Goal: Task Accomplishment & Management: Manage account settings

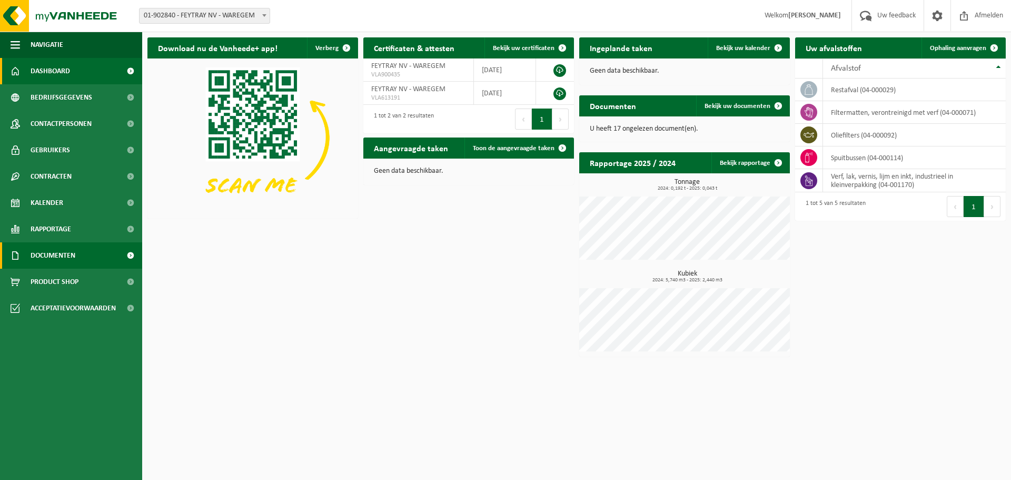
click at [70, 257] on span "Documenten" at bounding box center [53, 255] width 45 height 26
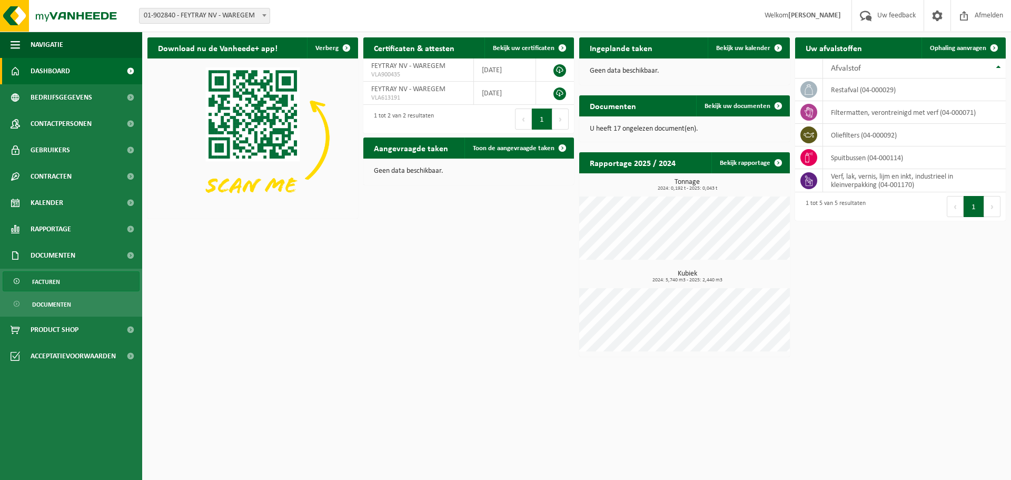
click at [53, 283] on span "Facturen" at bounding box center [46, 282] width 28 height 20
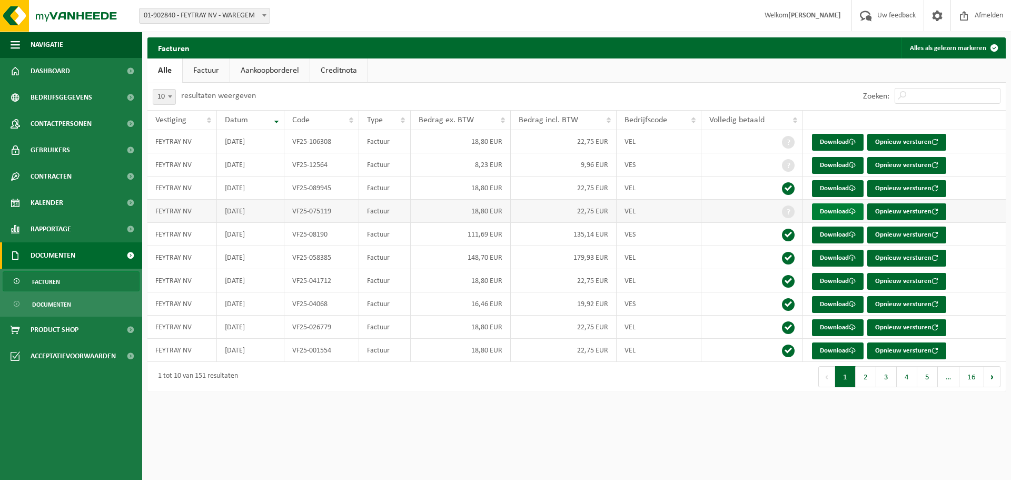
click at [850, 211] on link "Download" at bounding box center [838, 211] width 52 height 17
drag, startPoint x: 518, startPoint y: 81, endPoint x: 506, endPoint y: 78, distance: 12.4
click at [518, 81] on ul "Alle Factuur Aankoopborderel Creditnota" at bounding box center [576, 70] width 858 height 24
click at [206, 71] on link "Factuur" at bounding box center [206, 70] width 47 height 24
click at [940, 13] on span at bounding box center [938, 15] width 16 height 31
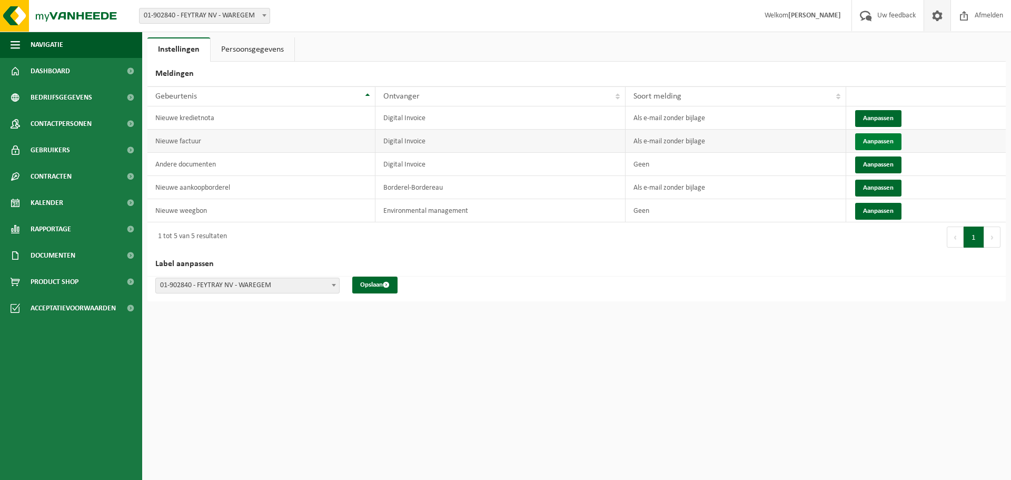
click at [876, 143] on button "Aanpassen" at bounding box center [878, 141] width 46 height 17
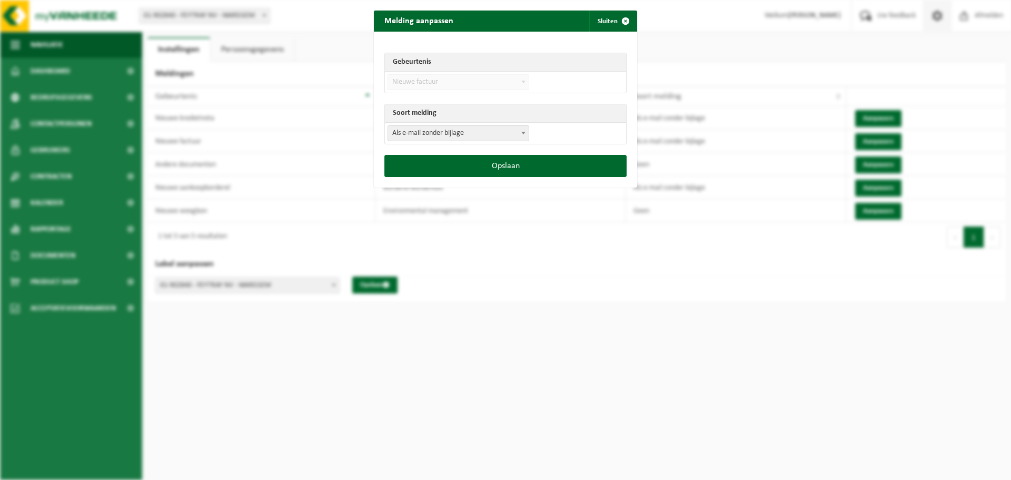
click at [436, 133] on span "Als e-mail zonder bijlage" at bounding box center [458, 133] width 141 height 15
click at [439, 134] on span "Als e-mail zonder bijlage" at bounding box center [458, 133] width 141 height 15
click at [499, 165] on button "Opslaan" at bounding box center [505, 166] width 242 height 22
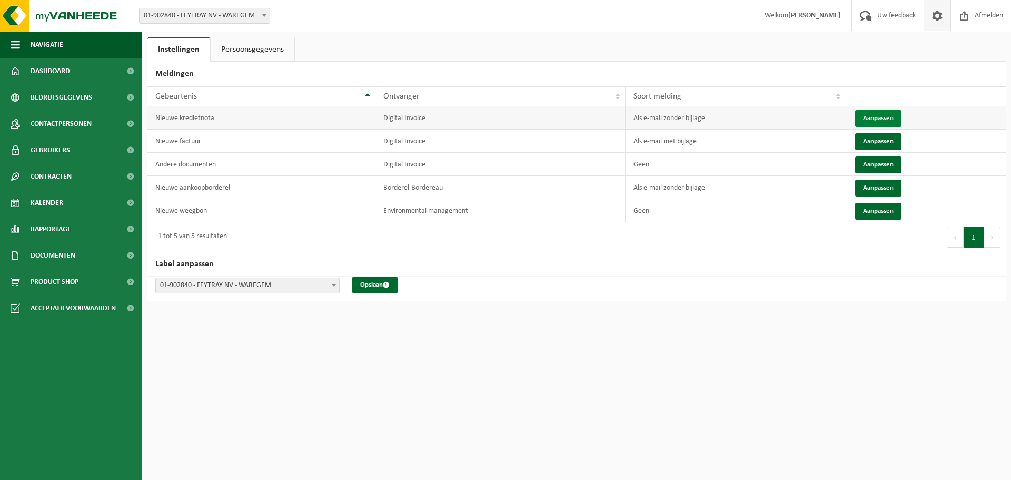
click at [871, 114] on button "Aanpassen" at bounding box center [878, 118] width 46 height 17
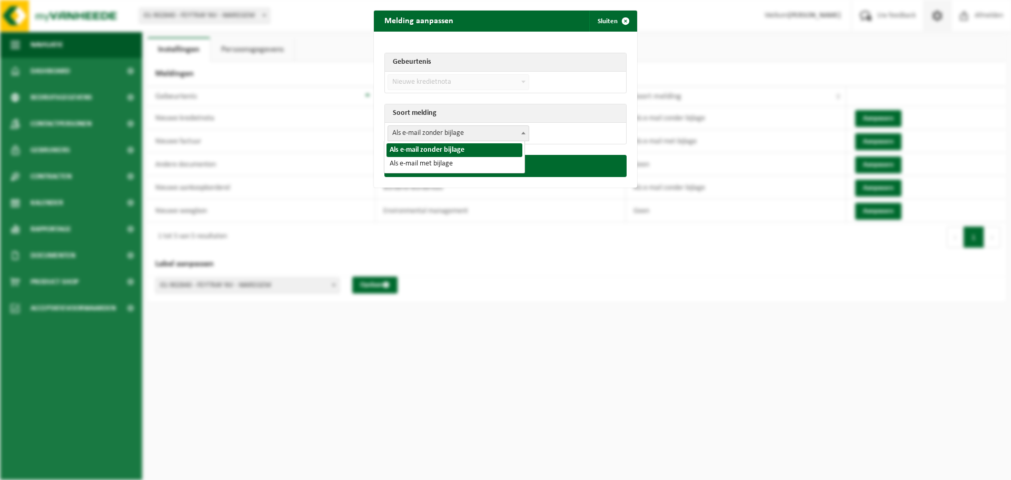
click at [428, 133] on span "Als e-mail zonder bijlage" at bounding box center [458, 133] width 141 height 15
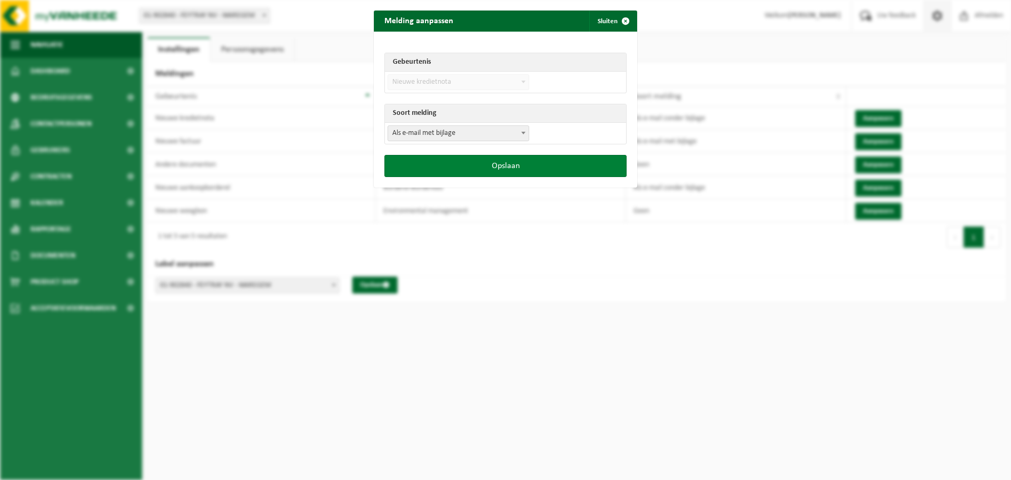
click at [487, 163] on button "Opslaan" at bounding box center [505, 166] width 242 height 22
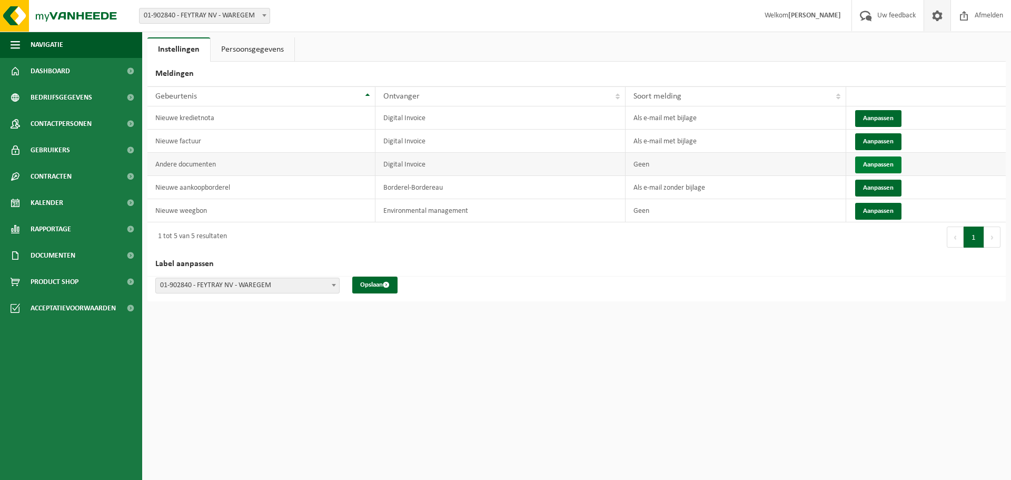
click at [885, 164] on button "Aanpassen" at bounding box center [878, 164] width 46 height 17
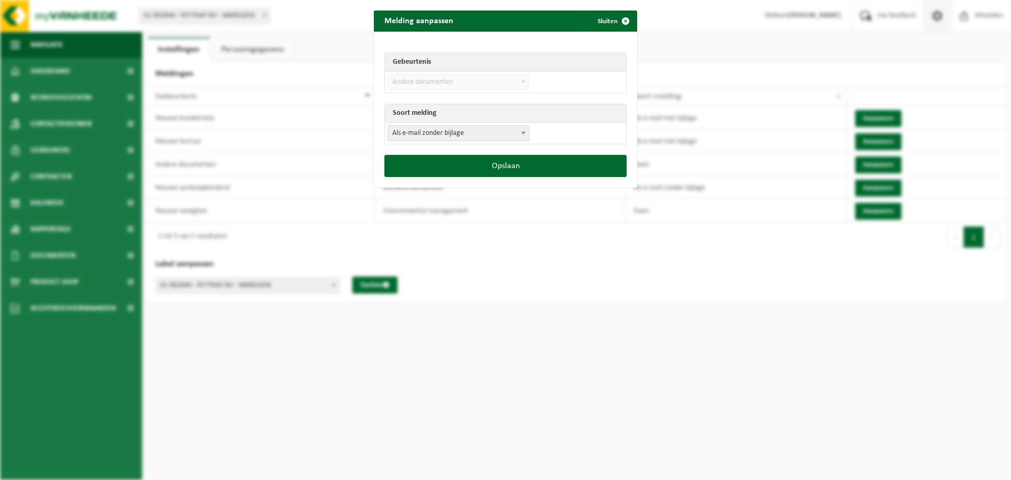
click at [458, 134] on span "Als e-mail zonder bijlage" at bounding box center [458, 133] width 141 height 15
click at [497, 170] on button "Opslaan" at bounding box center [505, 166] width 242 height 22
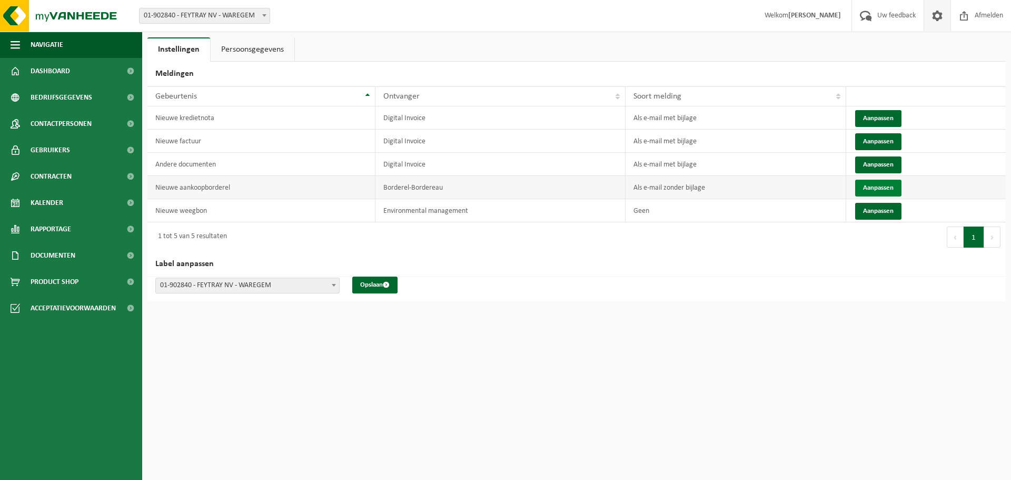
click at [865, 185] on button "Aanpassen" at bounding box center [878, 188] width 46 height 17
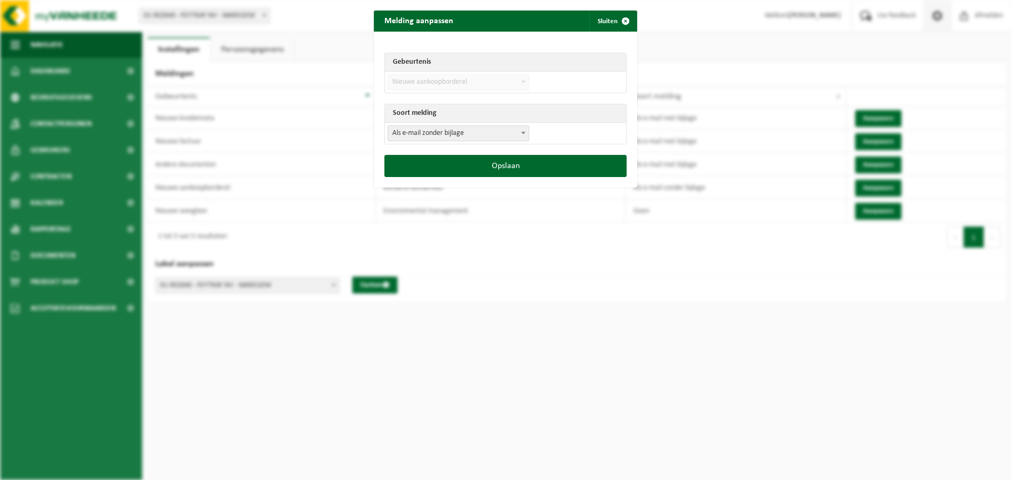
click at [446, 128] on span "Als e-mail zonder bijlage" at bounding box center [458, 133] width 141 height 15
click at [489, 165] on button "Opslaan" at bounding box center [505, 166] width 242 height 22
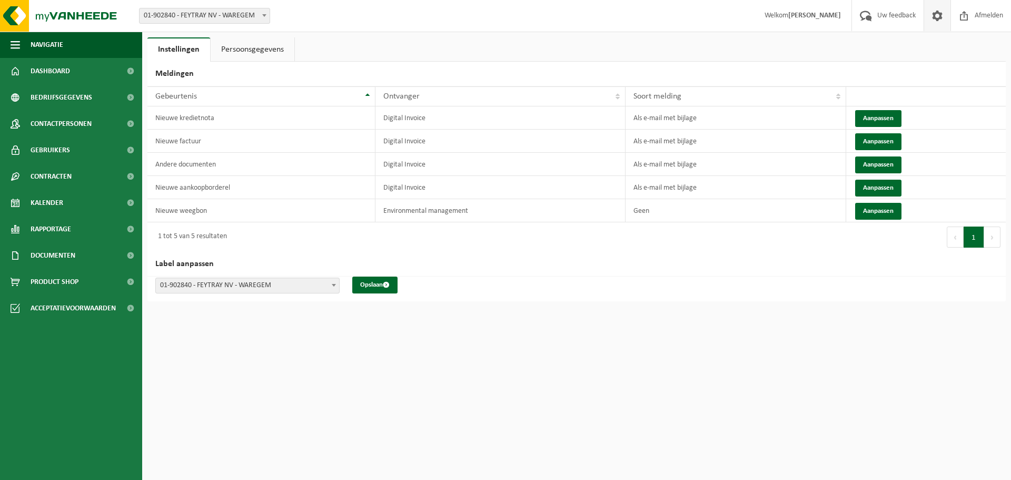
click at [239, 48] on link "Persoonsgegevens" at bounding box center [253, 49] width 84 height 24
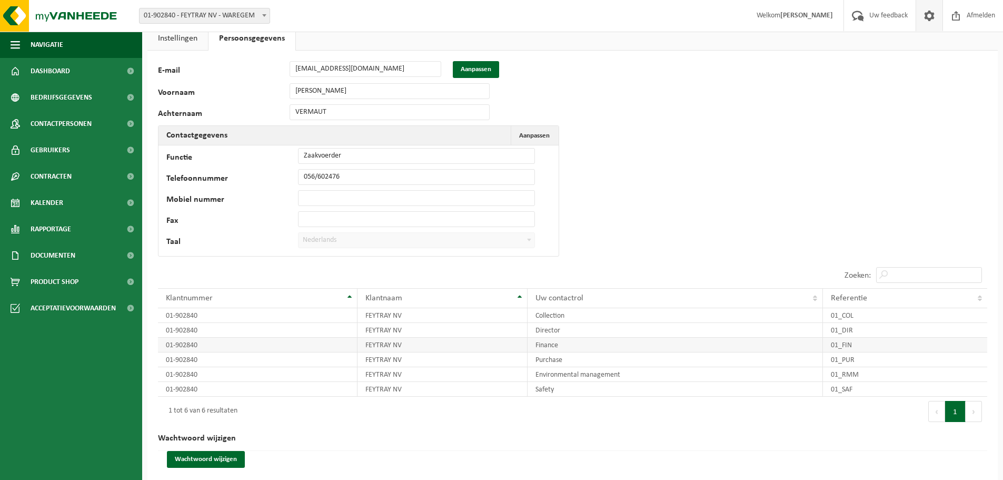
scroll to position [22, 0]
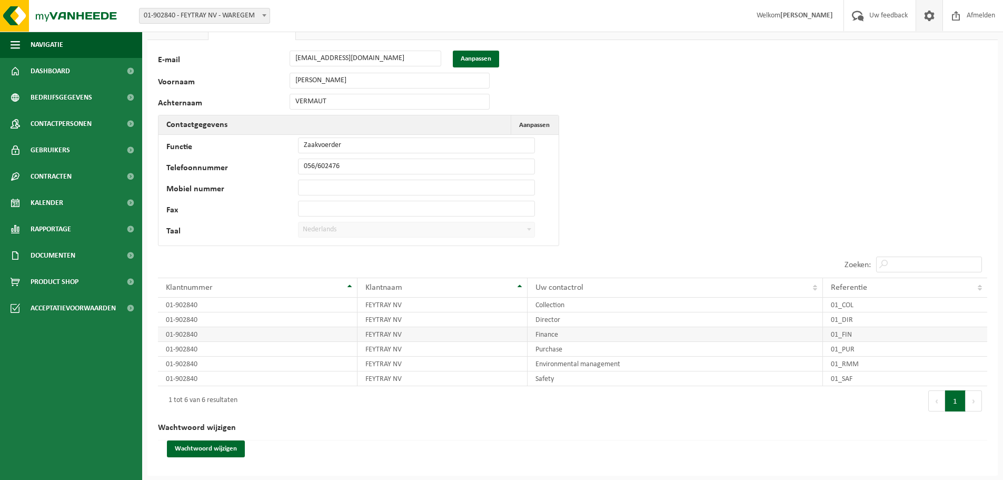
click at [549, 336] on td "Finance" at bounding box center [675, 334] width 295 height 15
click at [462, 55] on button "Aanpassen" at bounding box center [476, 59] width 46 height 17
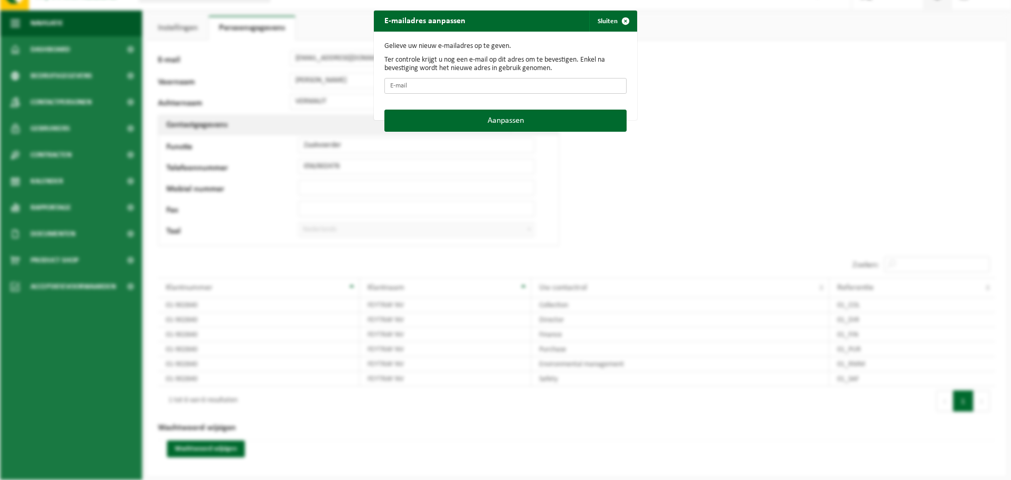
click at [421, 88] on input "E-mail" at bounding box center [505, 86] width 242 height 16
type input "F"
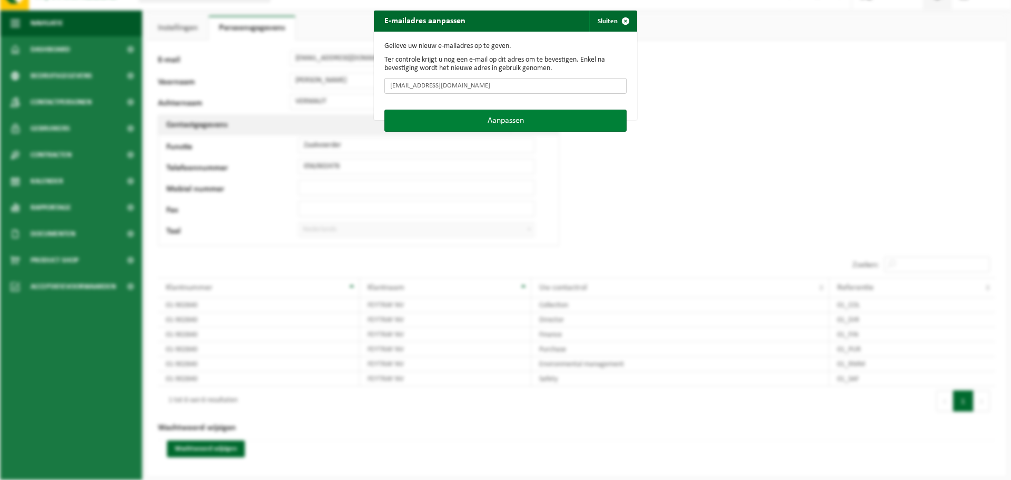
type input "facturatie@feytray.be"
click at [507, 120] on button "Aanpassen" at bounding box center [505, 121] width 242 height 22
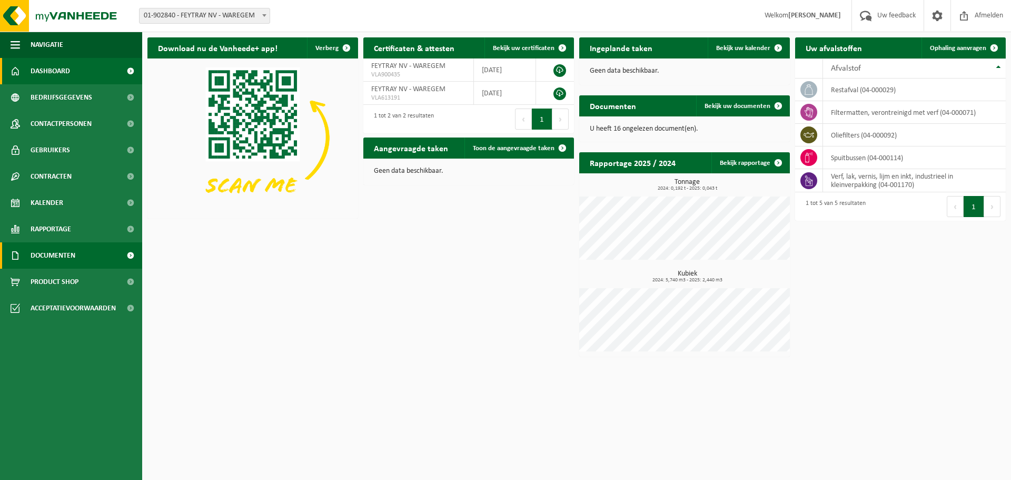
click at [59, 252] on span "Documenten" at bounding box center [53, 255] width 45 height 26
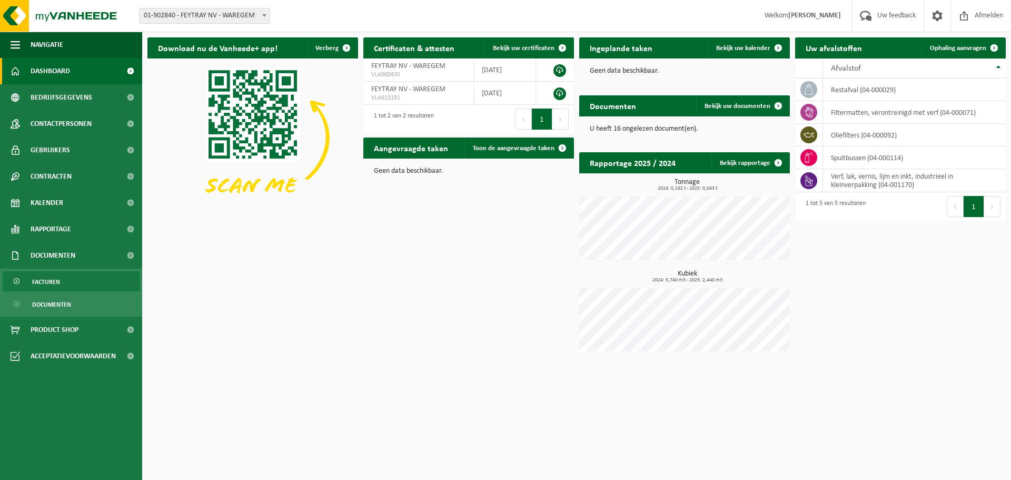
click at [50, 281] on span "Facturen" at bounding box center [46, 282] width 28 height 20
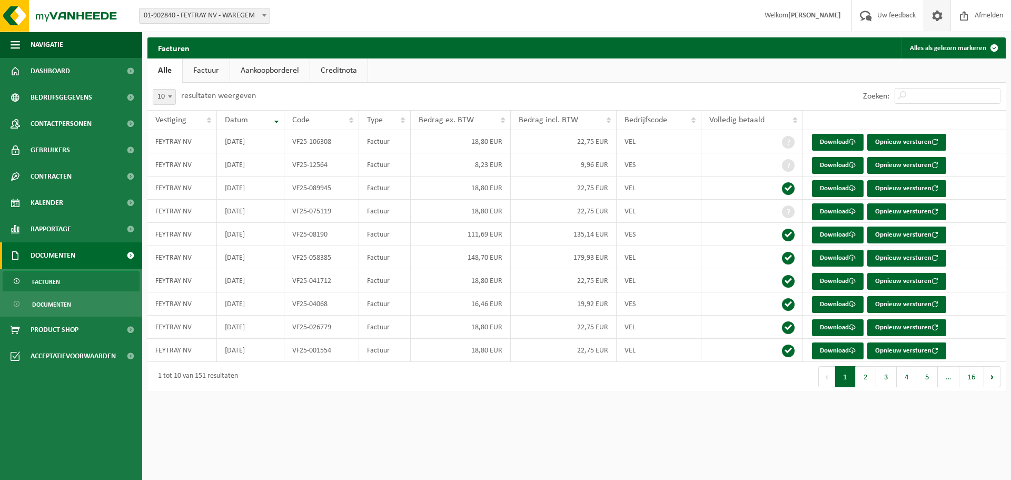
click at [934, 16] on span at bounding box center [938, 15] width 16 height 31
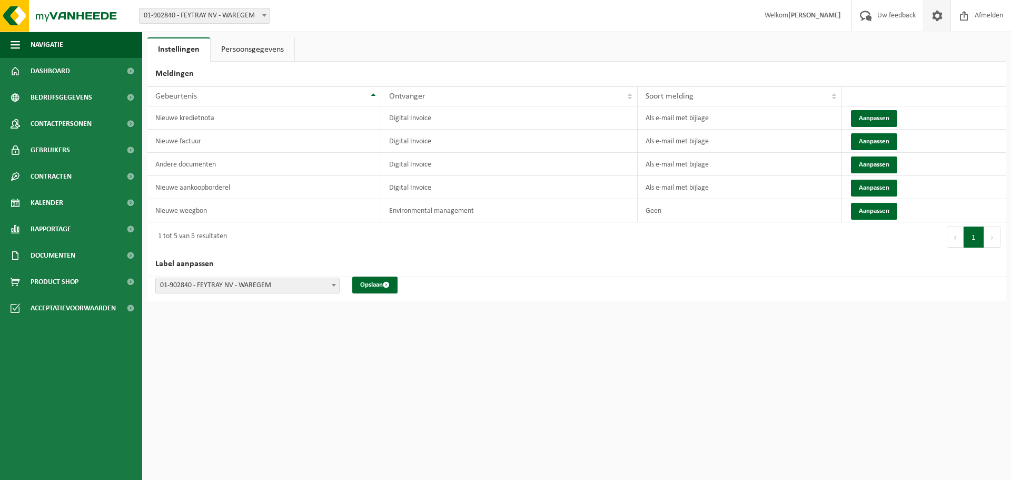
click at [261, 50] on link "Persoonsgegevens" at bounding box center [253, 49] width 84 height 24
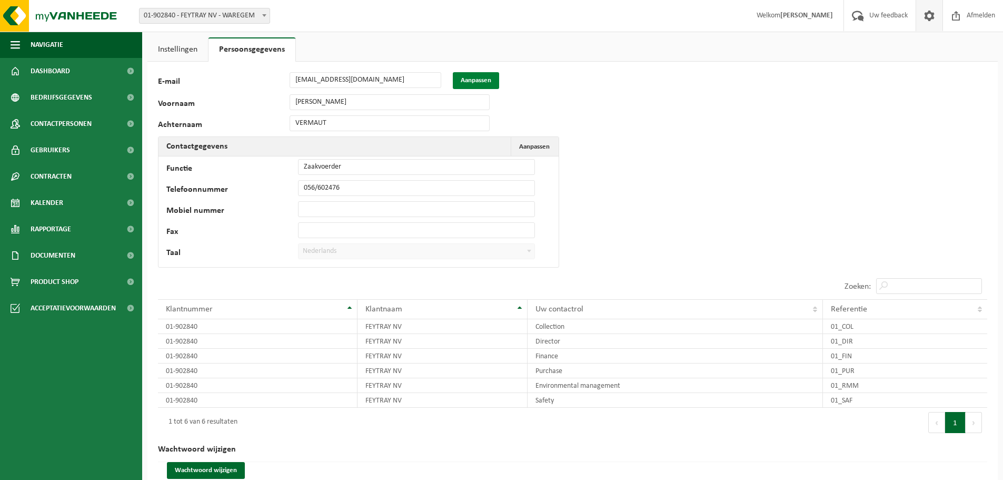
click at [468, 82] on button "Aanpassen" at bounding box center [476, 80] width 46 height 17
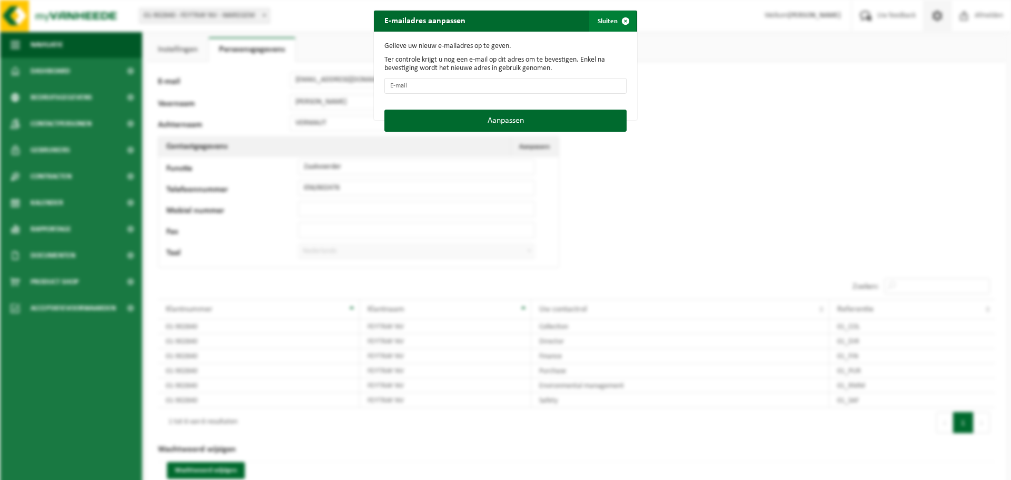
click at [622, 20] on span "button" at bounding box center [625, 21] width 21 height 21
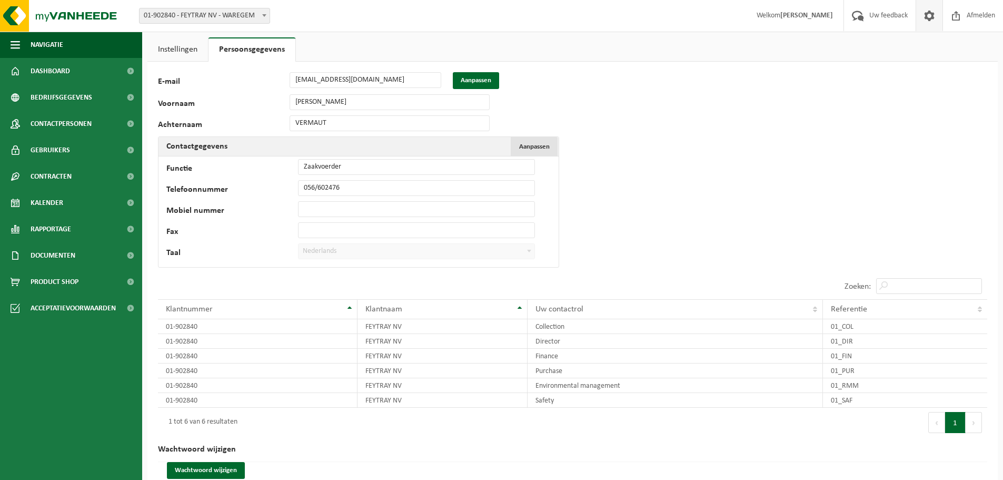
click at [534, 145] on span "Aanpassen" at bounding box center [534, 146] width 31 height 7
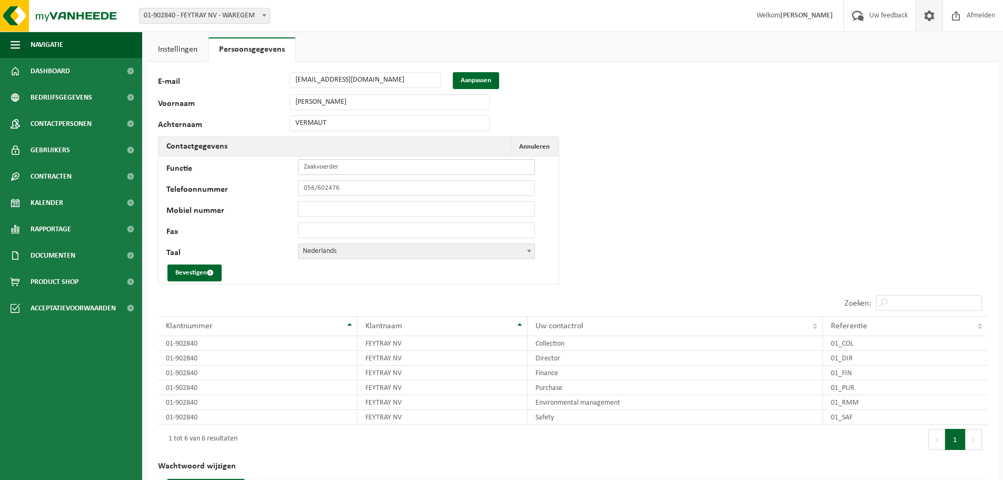
click at [343, 167] on input "Zaakvoerder" at bounding box center [416, 167] width 237 height 16
click at [622, 184] on div "33512 E-mail admin@feytray.be Aanpassen Voornaam PHILIPPE Achternaam VERMAUT Co…" at bounding box center [572, 288] width 851 height 452
click at [196, 271] on button "Bevestigen" at bounding box center [194, 272] width 54 height 17
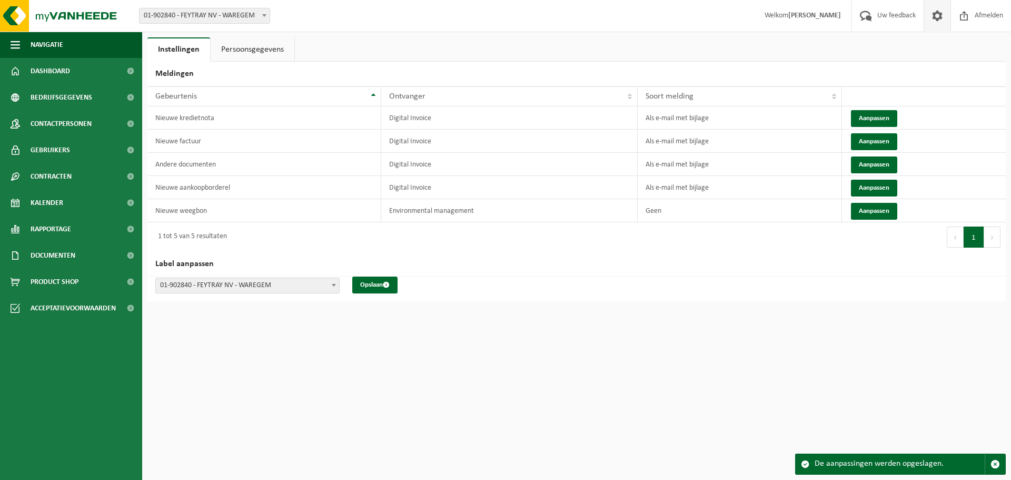
click at [239, 42] on link "Persoonsgegevens" at bounding box center [253, 49] width 84 height 24
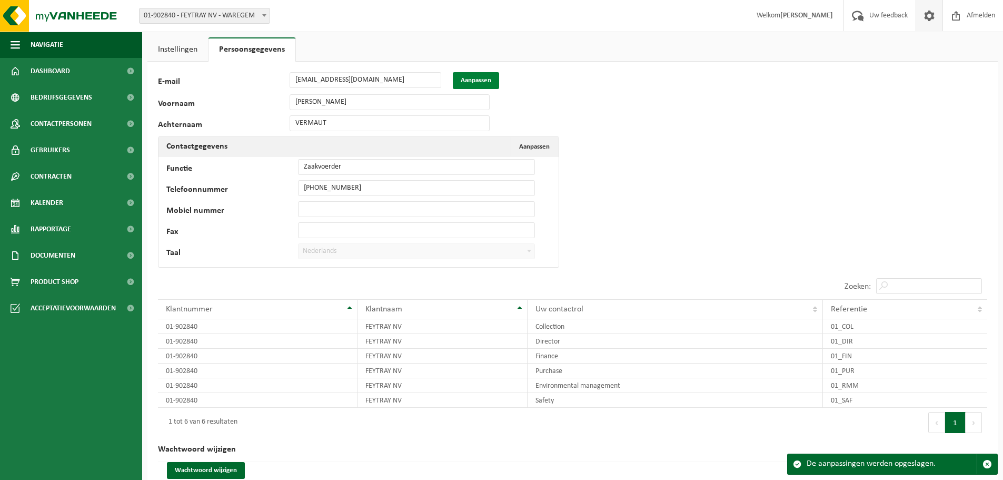
click at [470, 81] on button "Aanpassen" at bounding box center [476, 80] width 46 height 17
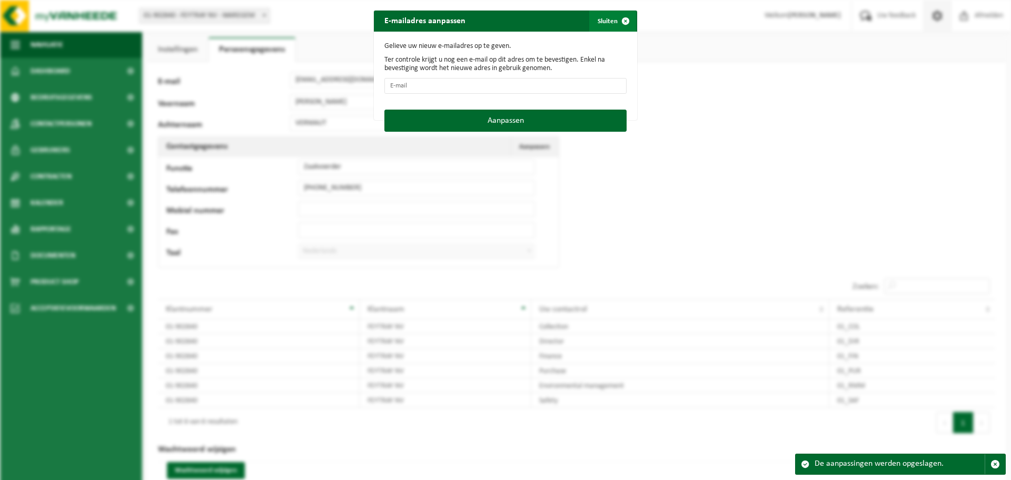
click at [620, 22] on span "button" at bounding box center [625, 21] width 21 height 21
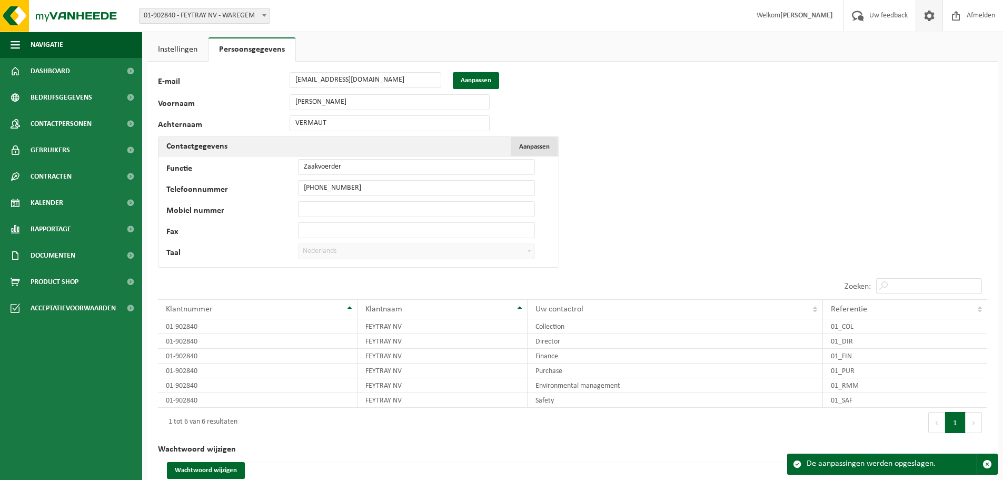
click at [539, 146] on span "Aanpassen" at bounding box center [534, 146] width 31 height 7
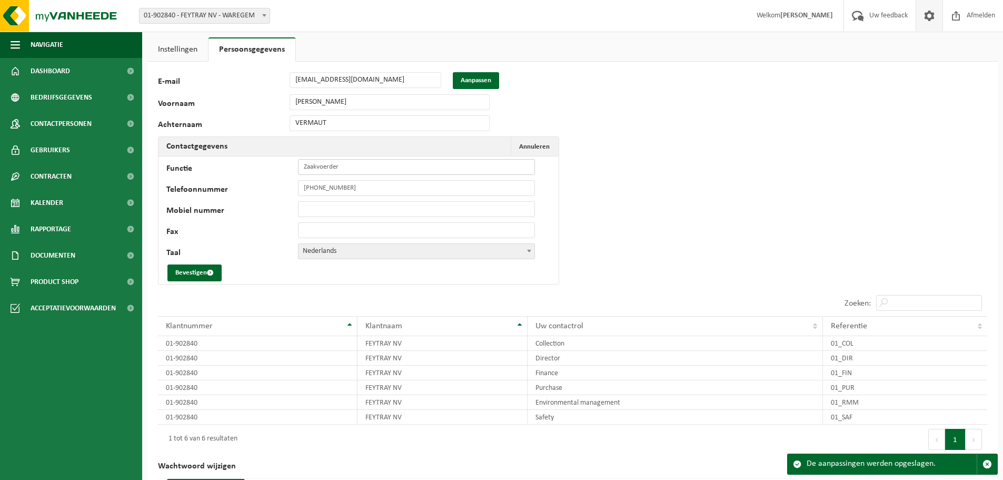
click at [332, 167] on input "Zaakvoerder" at bounding box center [416, 167] width 237 height 16
click at [322, 169] on input "Zaakvoerder" at bounding box center [416, 167] width 237 height 16
type input "Bestuurder"
click at [184, 269] on button "Bevestigen" at bounding box center [194, 272] width 54 height 17
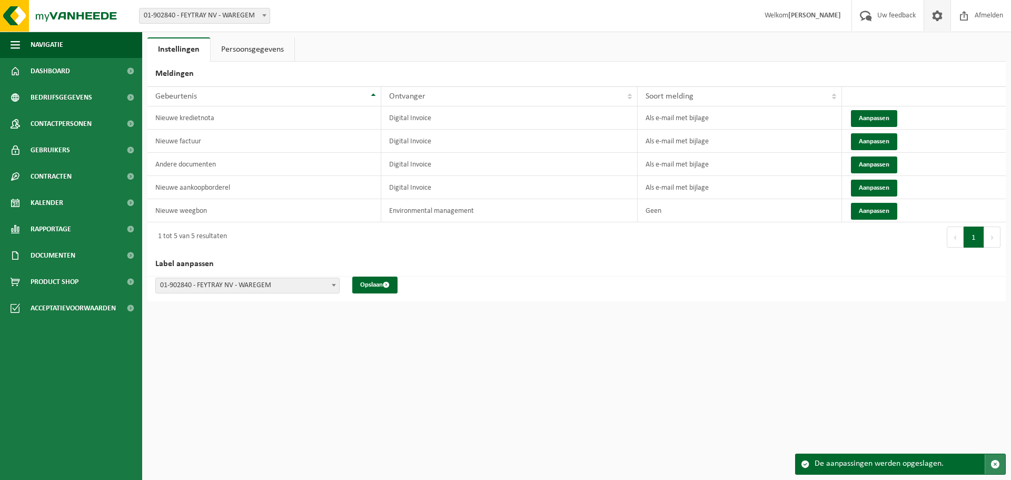
click at [994, 465] on span "button" at bounding box center [995, 463] width 9 height 9
click at [770, 375] on html "Vestiging: 01-902840 - FEYTRAY NV - WAREGEM 01-902840 - FEYTRAY NV - WAREGEM We…" at bounding box center [505, 240] width 1011 height 480
